Goal: Task Accomplishment & Management: Manage account settings

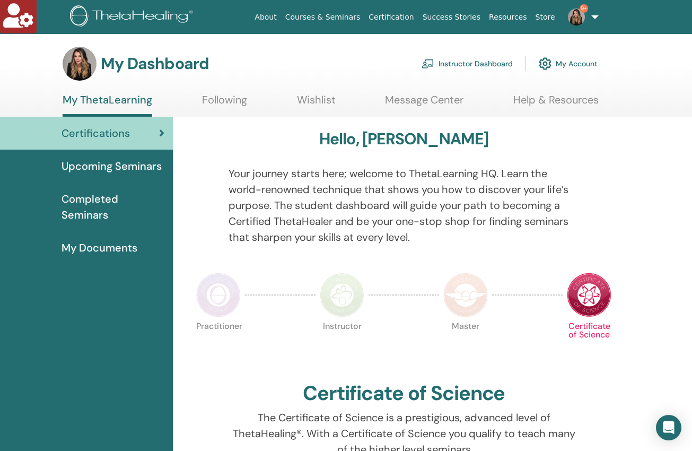
click at [480, 65] on link "Instructor Dashboard" at bounding box center [467, 63] width 91 height 23
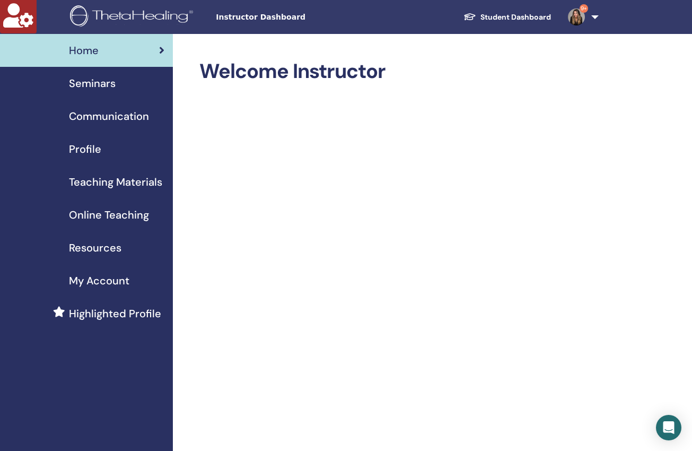
click at [86, 83] on span "Seminars" at bounding box center [92, 83] width 47 height 16
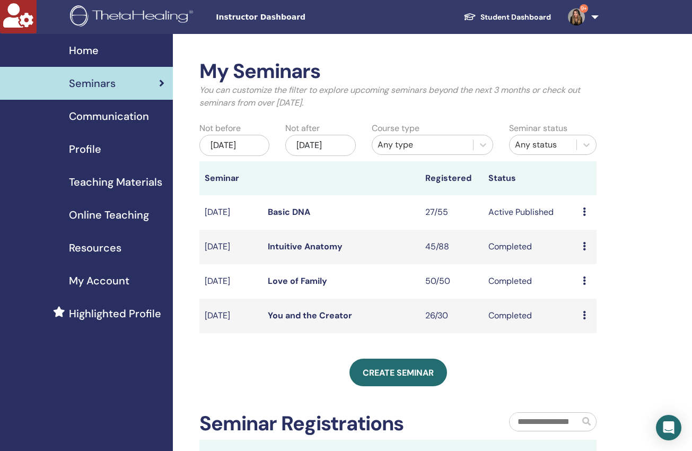
click at [284, 218] on link "Basic DNA" at bounding box center [289, 211] width 42 height 11
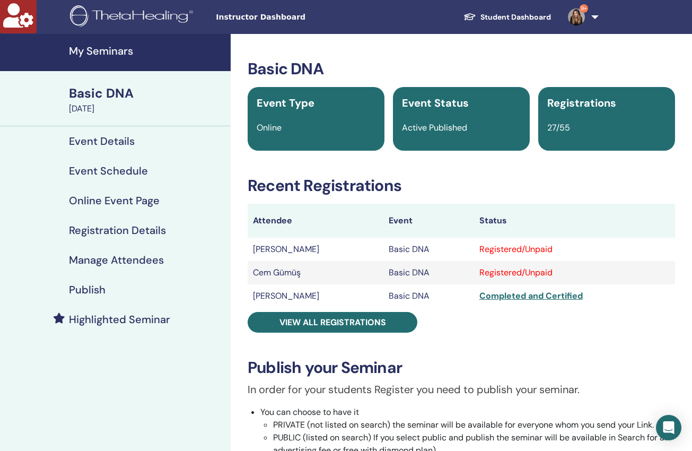
click at [113, 260] on h4 "Manage Attendees" at bounding box center [116, 260] width 95 height 13
